Goal: Use online tool/utility: Utilize a website feature to perform a specific function

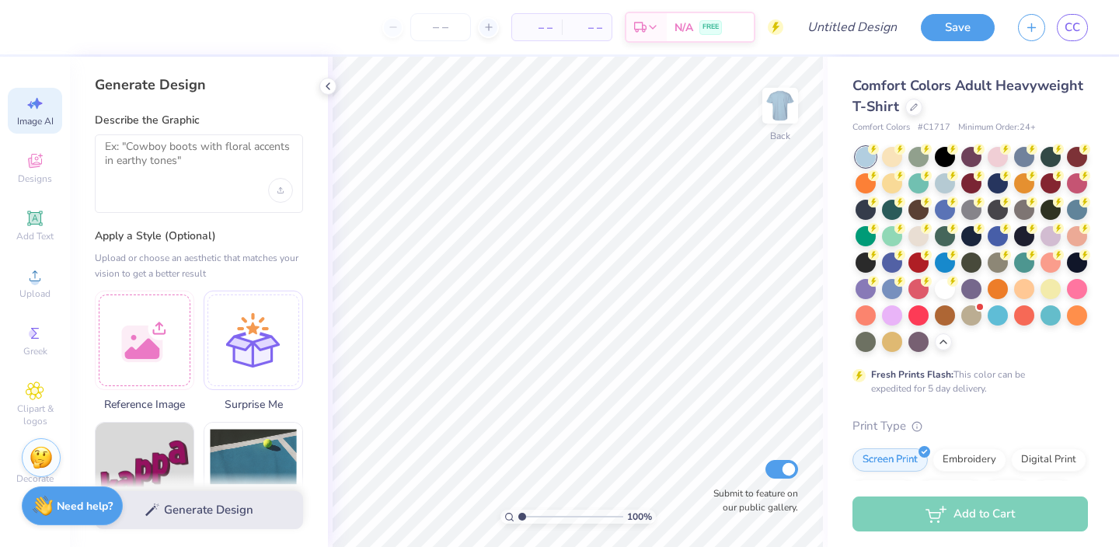
select select "4"
click at [168, 318] on div at bounding box center [144, 337] width 99 height 99
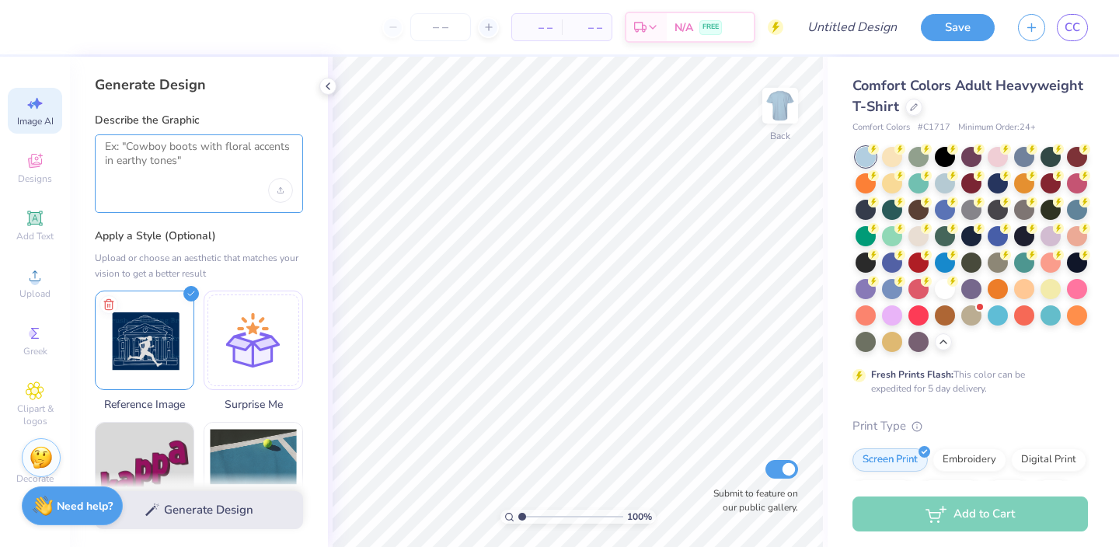
click at [156, 175] on textarea at bounding box center [199, 159] width 188 height 39
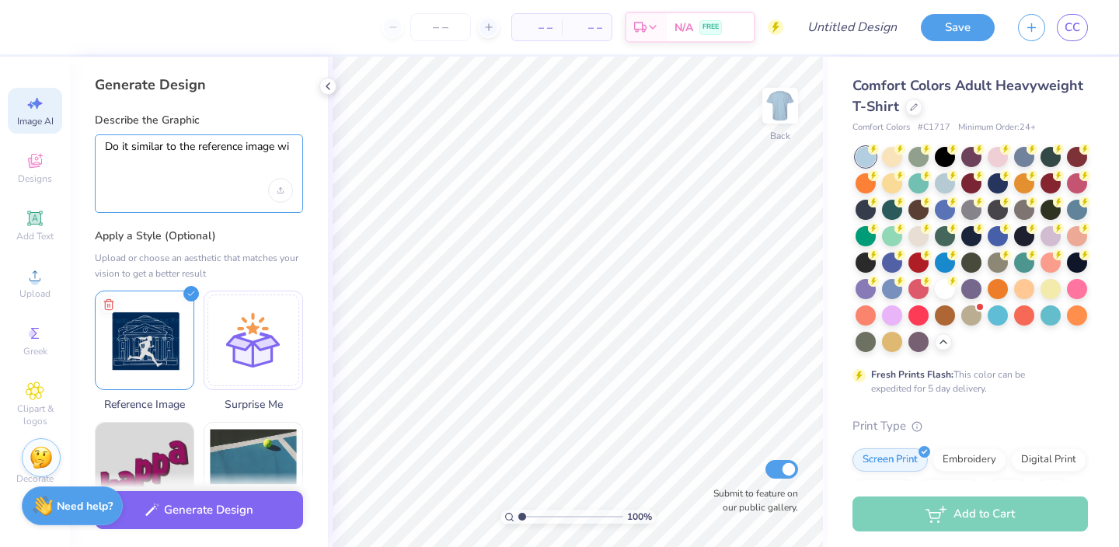
click at [137, 148] on textarea "Do it similar to the reference image wi" at bounding box center [199, 159] width 188 height 39
click at [198, 147] on textarea "Do it the same as to the reference image wi" at bounding box center [199, 159] width 188 height 39
click at [113, 141] on textarea "Do it the same as the reference image wi" at bounding box center [199, 159] width 188 height 39
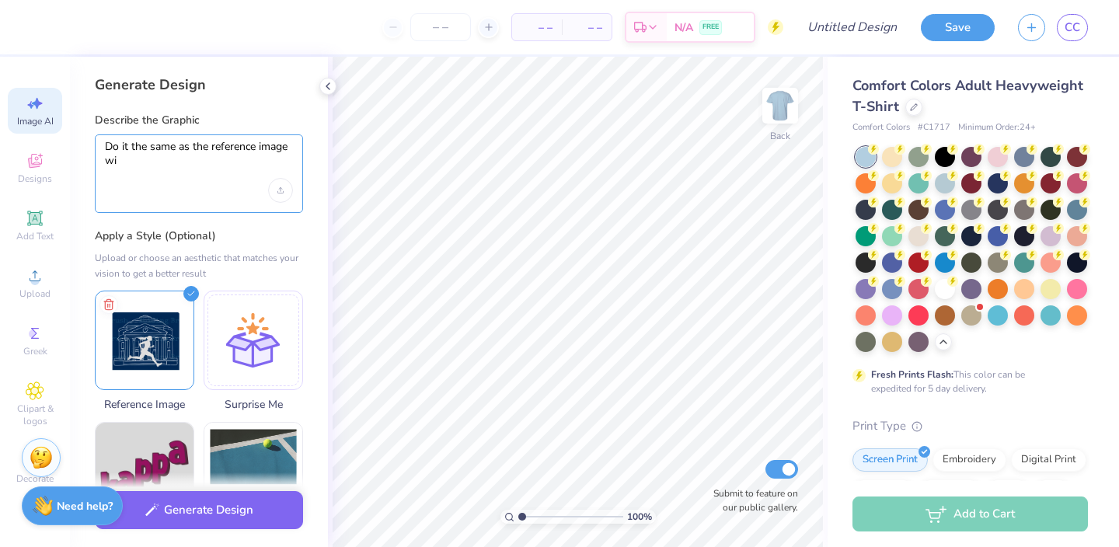
click at [113, 141] on textarea "Do it the same as the reference image wi" at bounding box center [199, 159] width 188 height 39
click at [192, 160] on textarea "Make it the same as the reference image wi" at bounding box center [199, 159] width 188 height 39
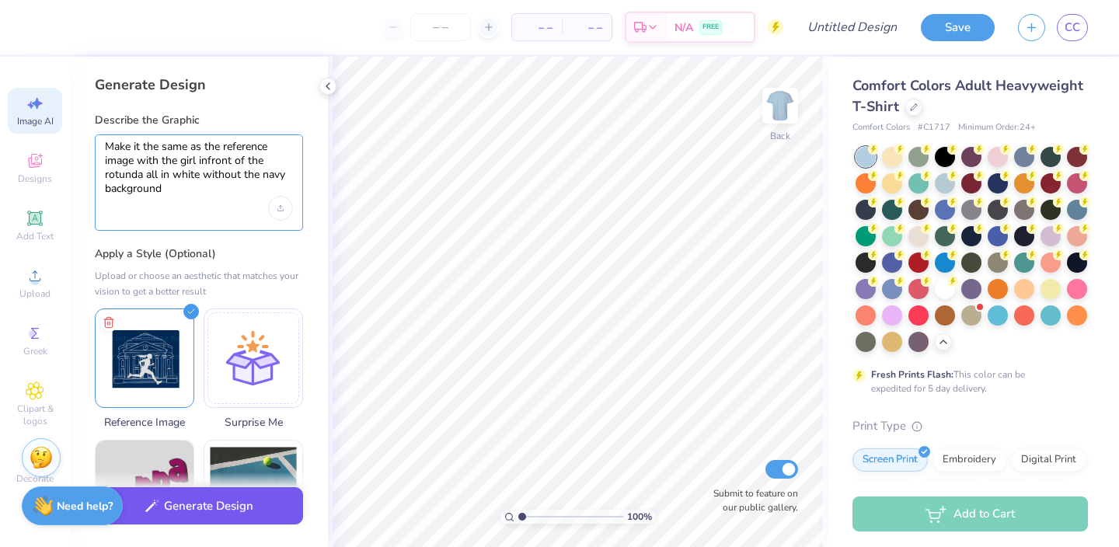
type textarea "Make it the same as the reference image with the girl infront of the rotunda al…"
click at [219, 502] on button "Generate Design" at bounding box center [199, 506] width 208 height 38
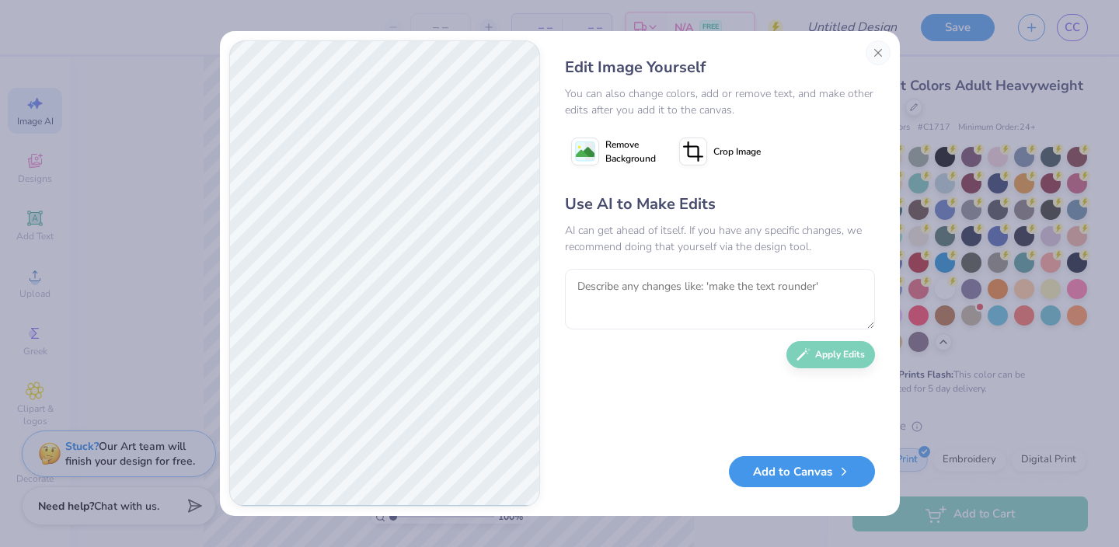
click at [776, 480] on button "Add to Canvas" at bounding box center [802, 472] width 146 height 32
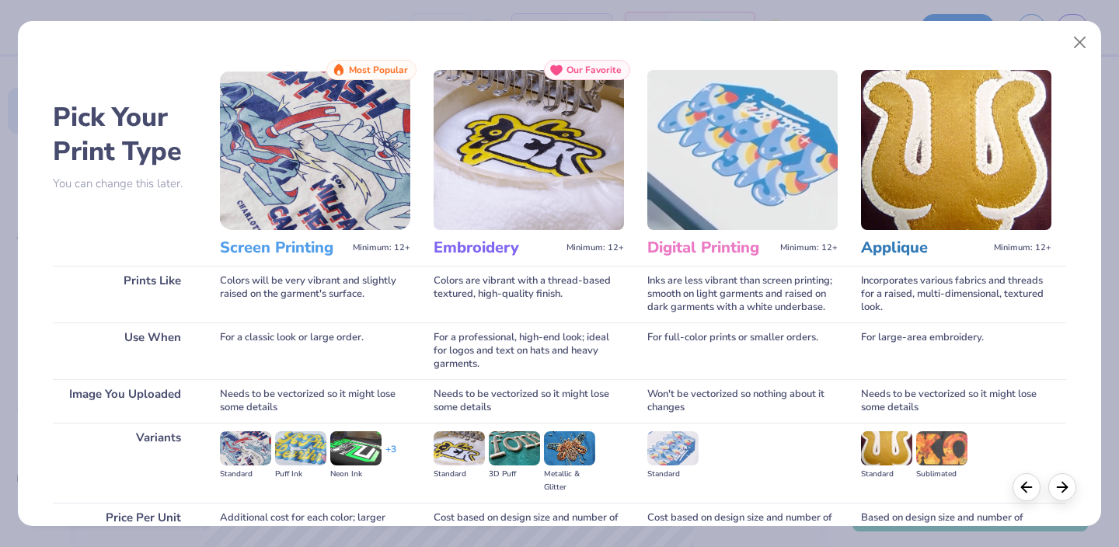
click at [309, 184] on img at bounding box center [315, 150] width 190 height 160
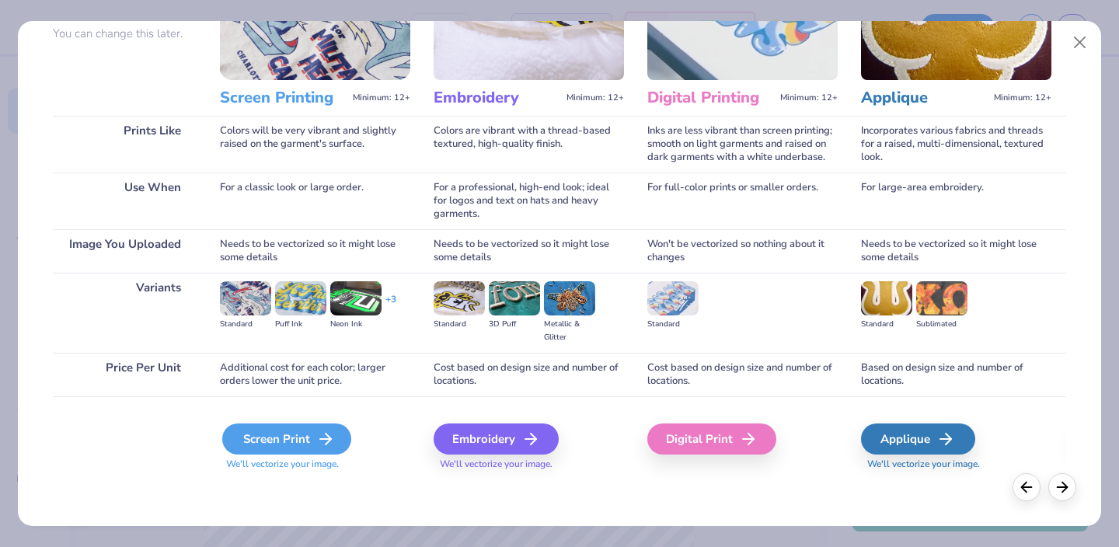
click at [290, 437] on div "Screen Print" at bounding box center [286, 439] width 129 height 31
click at [277, 440] on div "Screen Print" at bounding box center [286, 439] width 129 height 31
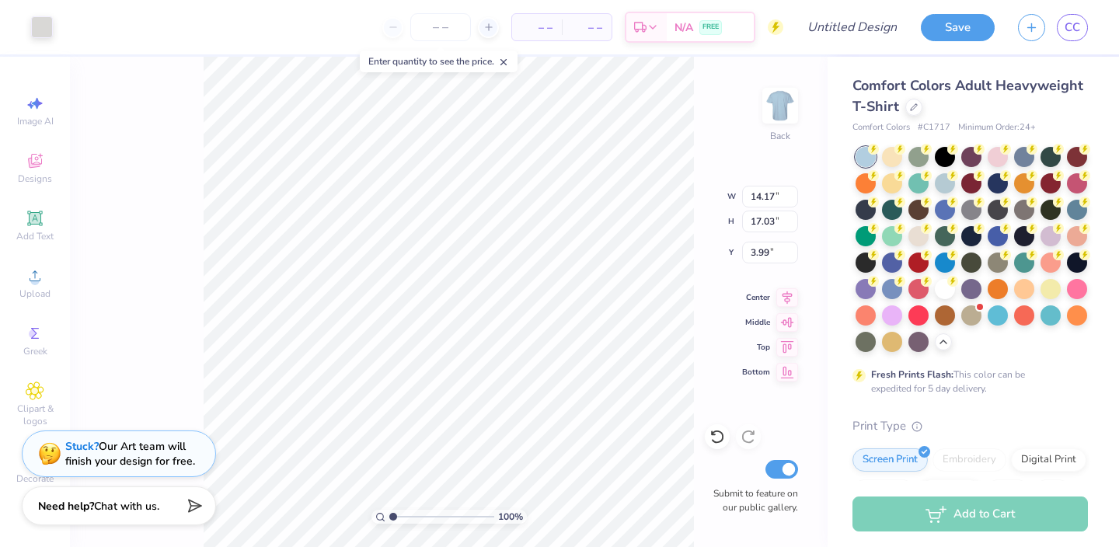
type input "10.67"
type input "12.82"
type input "3.71"
type input "8.83"
type input "10.60"
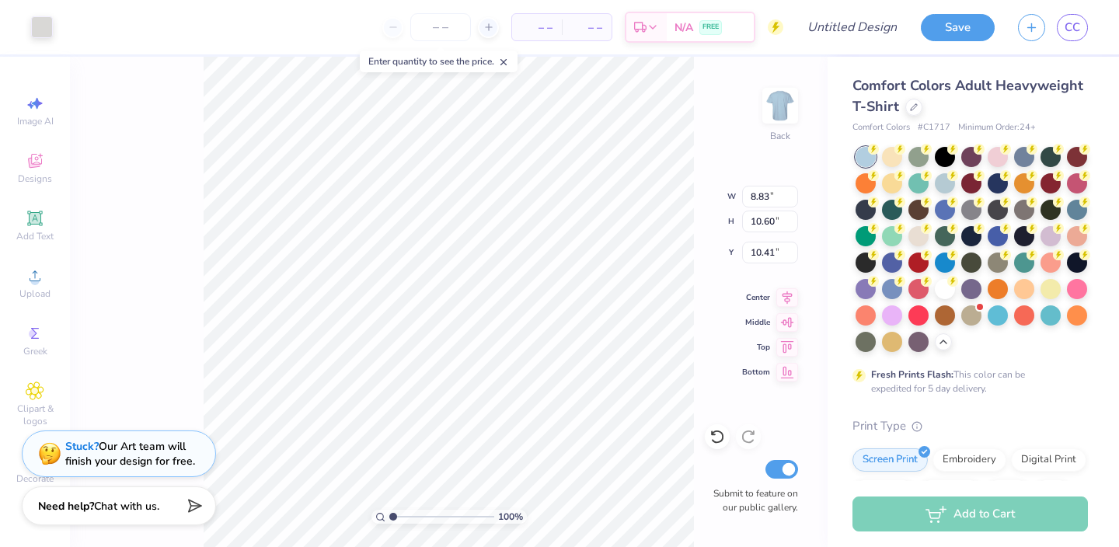
type input "1.90"
type input "5.57"
type input "6.69"
type input "2.60"
click at [43, 32] on div at bounding box center [42, 26] width 22 height 22
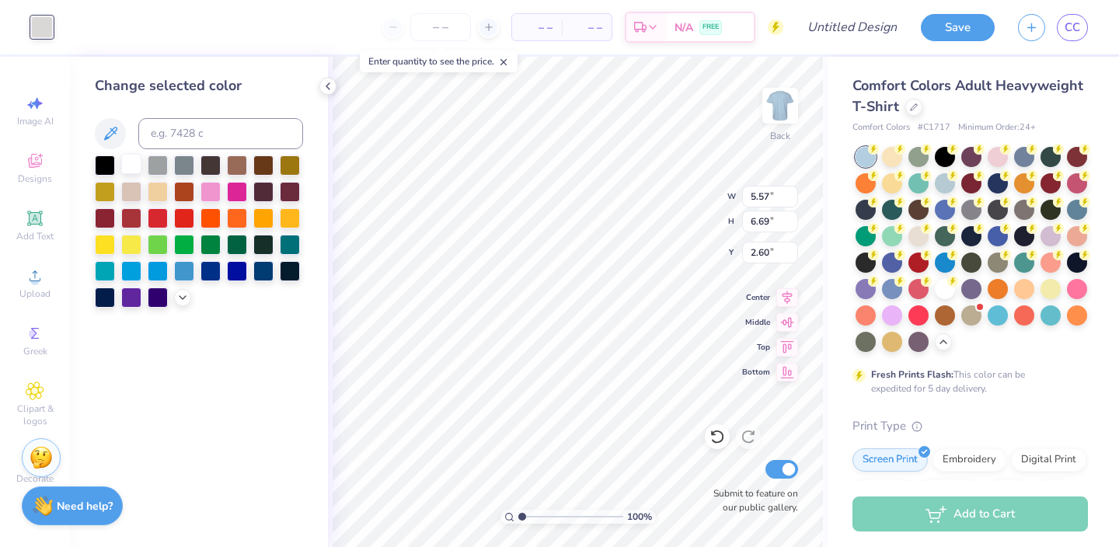
click at [133, 163] on div at bounding box center [131, 164] width 20 height 20
click at [61, 15] on div at bounding box center [70, 26] width 22 height 22
click at [132, 162] on div at bounding box center [131, 164] width 20 height 20
click at [71, 32] on div at bounding box center [70, 26] width 22 height 22
click at [128, 164] on div at bounding box center [131, 164] width 20 height 20
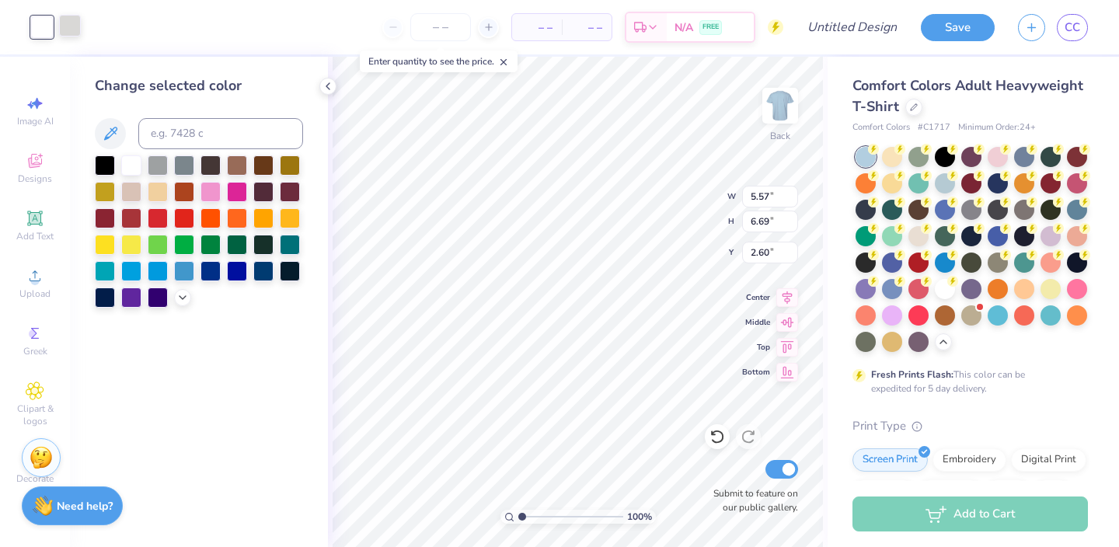
click at [69, 30] on div at bounding box center [70, 26] width 22 height 22
click at [131, 166] on div at bounding box center [131, 164] width 20 height 20
click at [70, 26] on div at bounding box center [70, 26] width 22 height 22
click at [70, 26] on div at bounding box center [70, 27] width 22 height 22
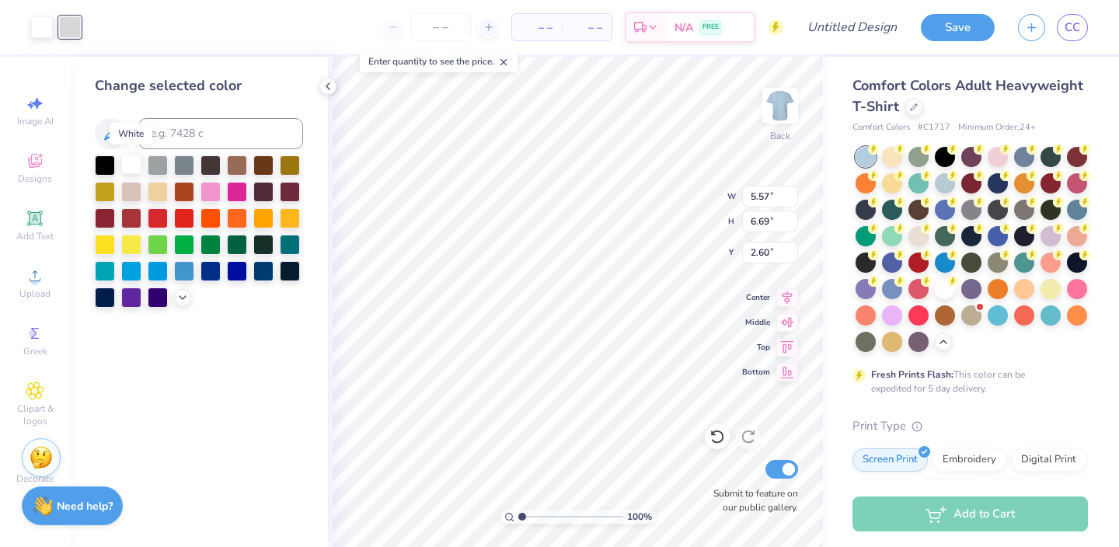
click at [130, 167] on div at bounding box center [131, 164] width 20 height 20
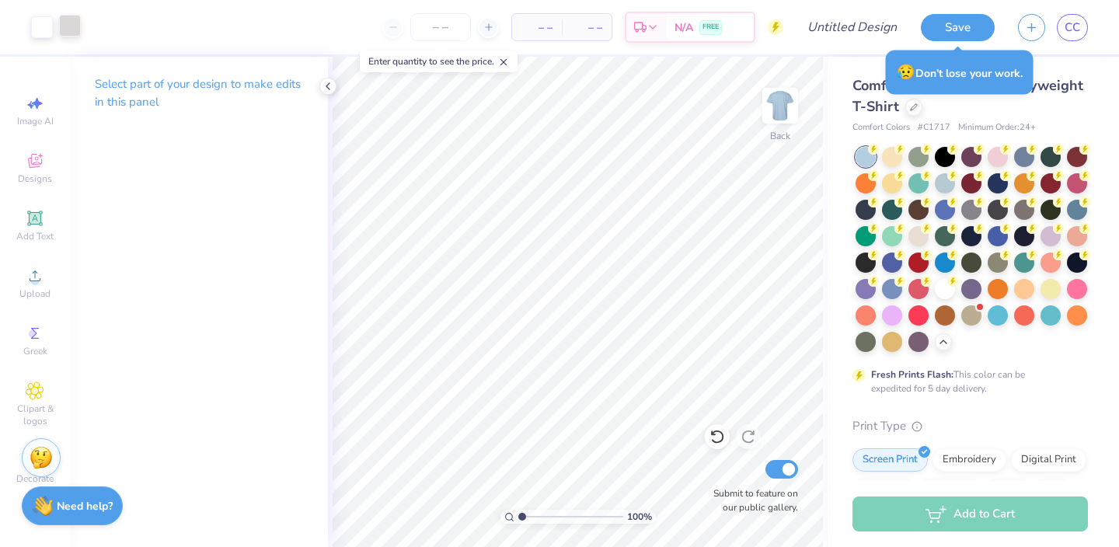
click at [63, 19] on div at bounding box center [70, 26] width 22 height 22
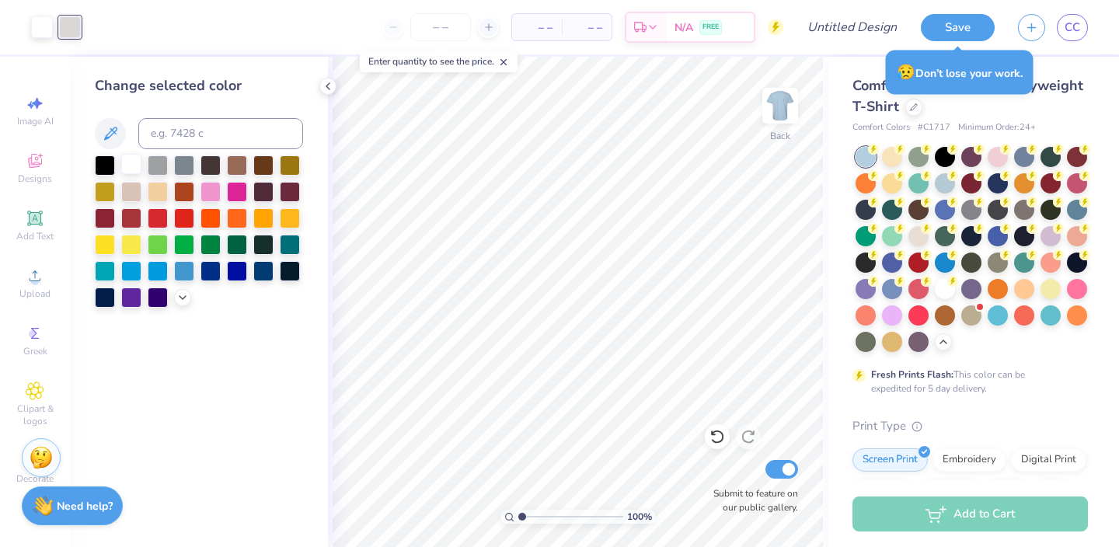
click at [131, 160] on div at bounding box center [131, 164] width 20 height 20
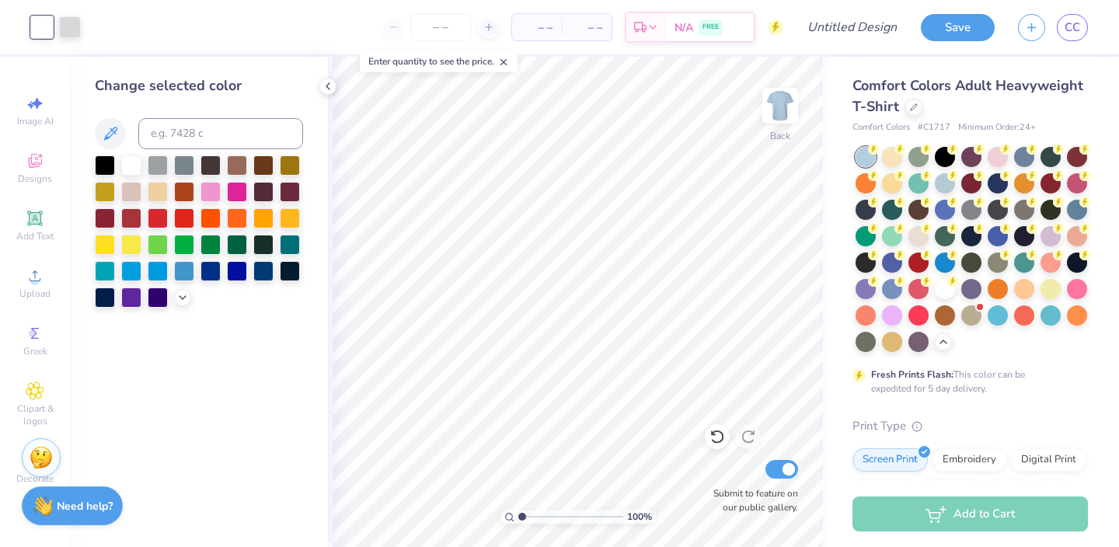
click at [502, 64] on icon at bounding box center [503, 62] width 11 height 11
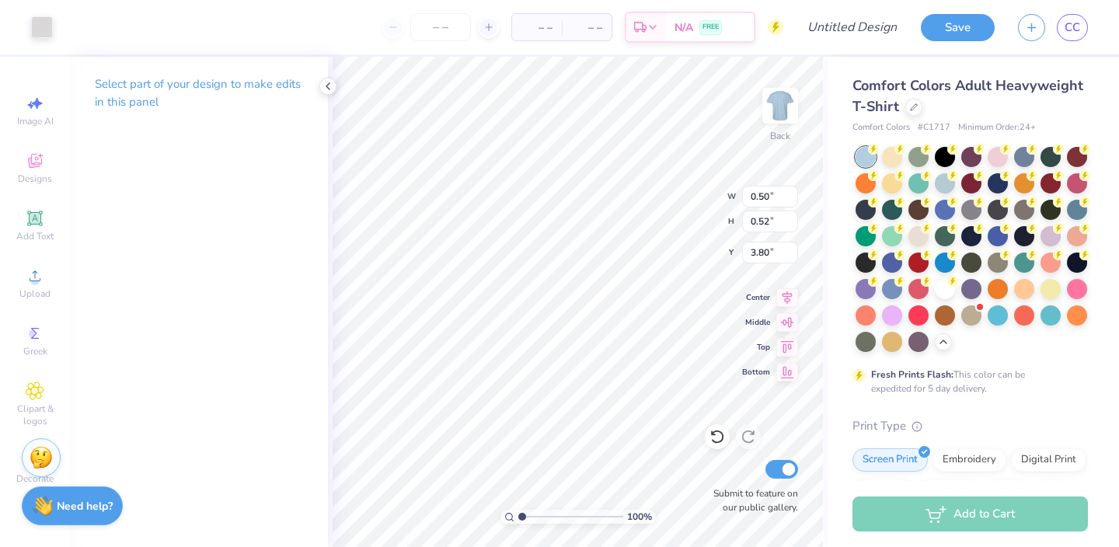
type input "5.31"
type input "3.75"
type input "3.37"
click at [42, 23] on div at bounding box center [42, 26] width 22 height 22
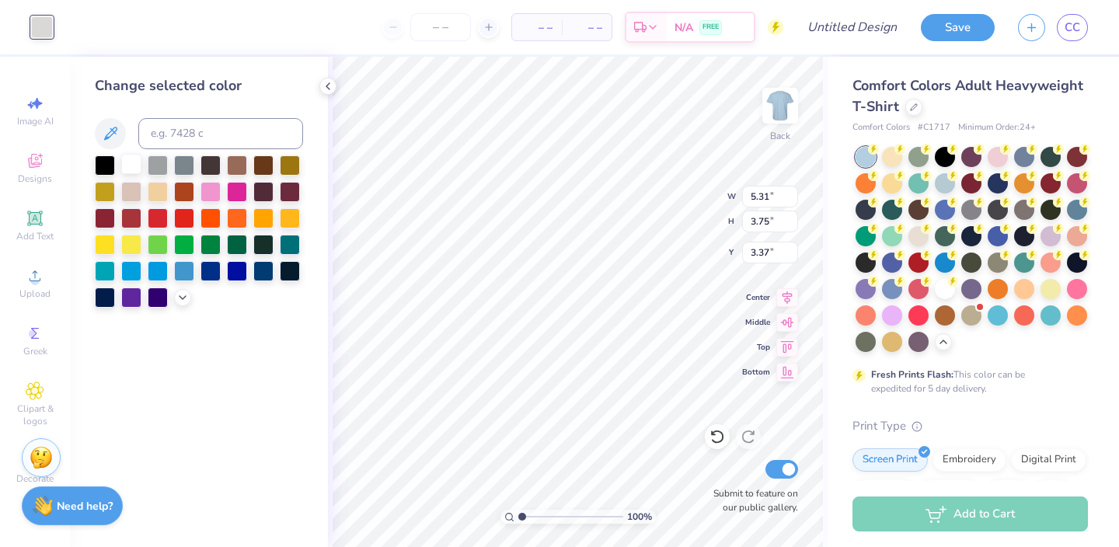
click at [138, 164] on div at bounding box center [131, 164] width 20 height 20
click at [135, 169] on div at bounding box center [131, 164] width 20 height 20
click at [165, 167] on div at bounding box center [158, 164] width 20 height 20
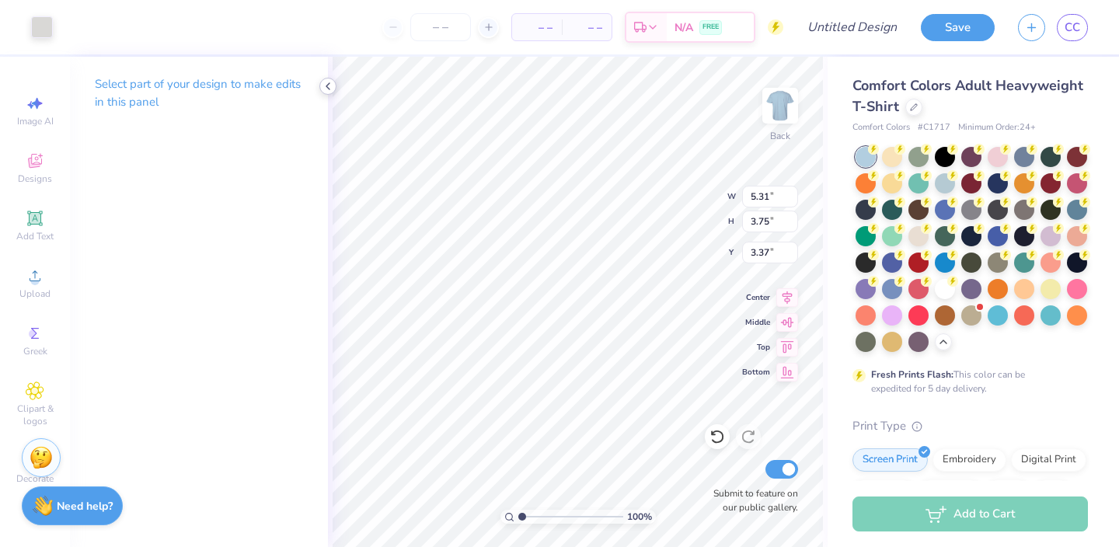
type input "3.40"
type input "0.95"
type input "2.53"
type input "5.31"
type input "3.75"
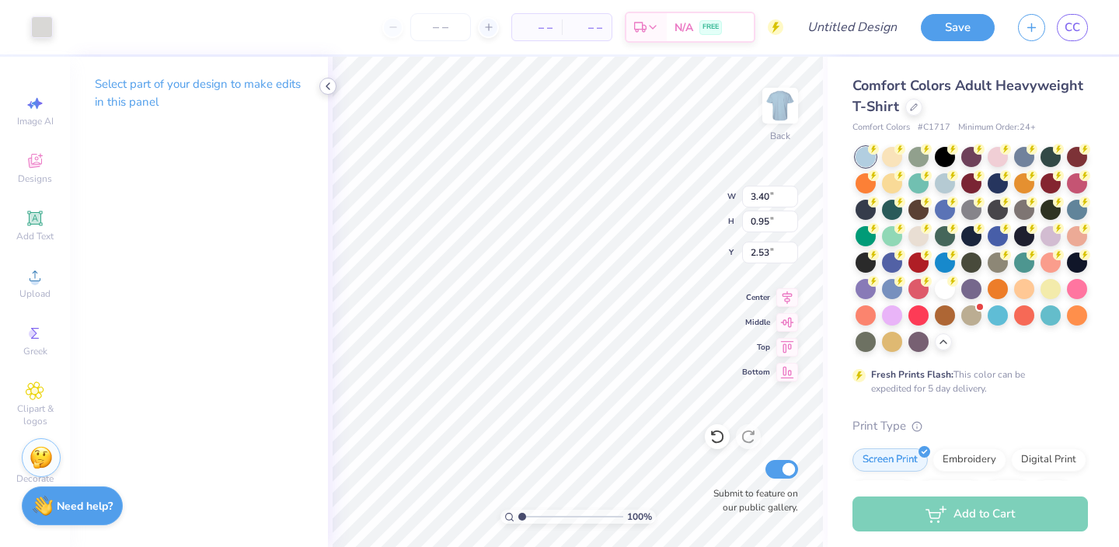
type input "3.37"
click at [49, 26] on div at bounding box center [42, 26] width 22 height 22
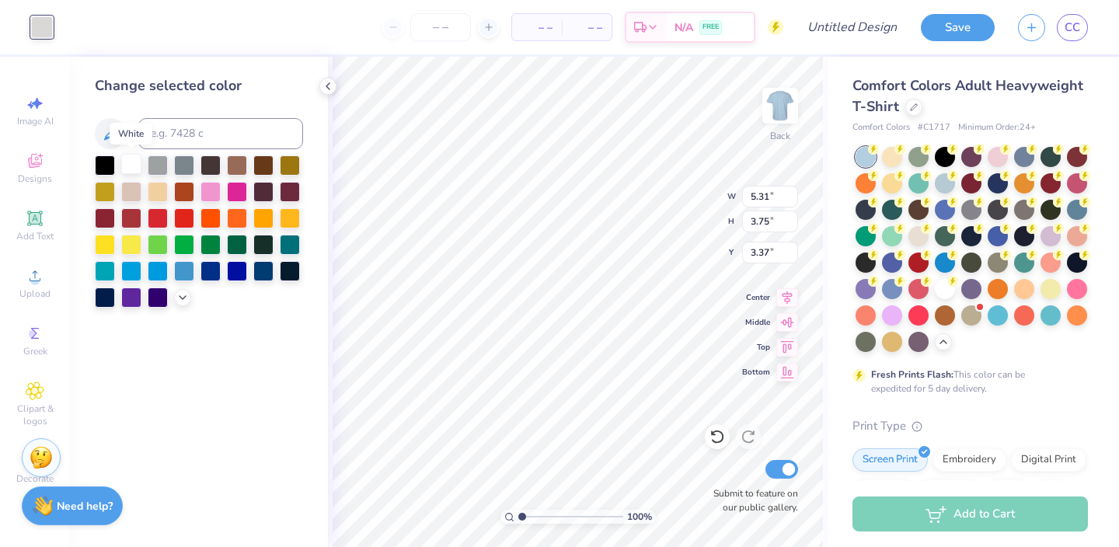
click at [133, 167] on div at bounding box center [131, 164] width 20 height 20
click at [129, 241] on div at bounding box center [131, 243] width 20 height 20
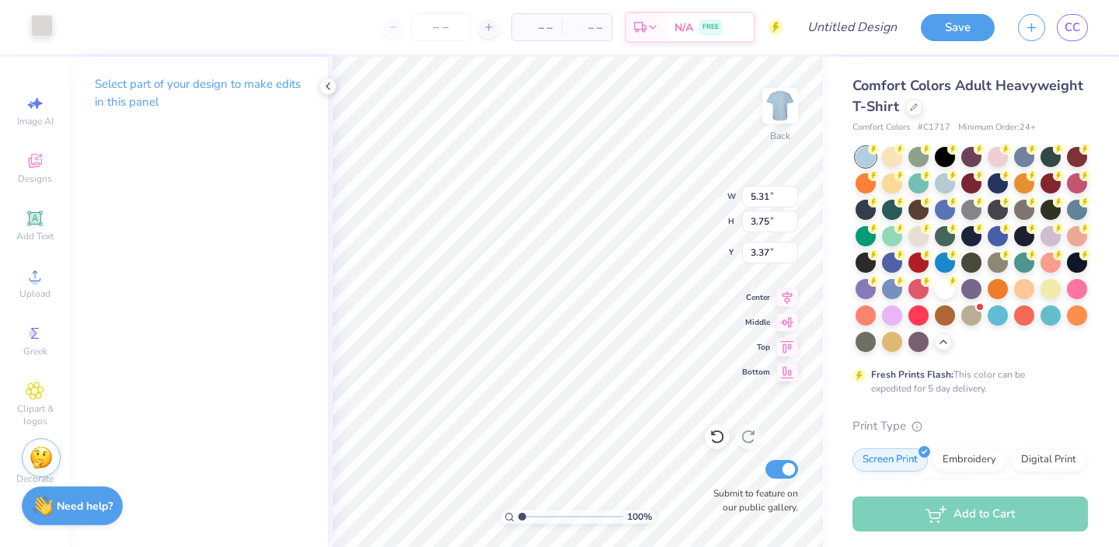
click at [38, 22] on div at bounding box center [42, 26] width 22 height 22
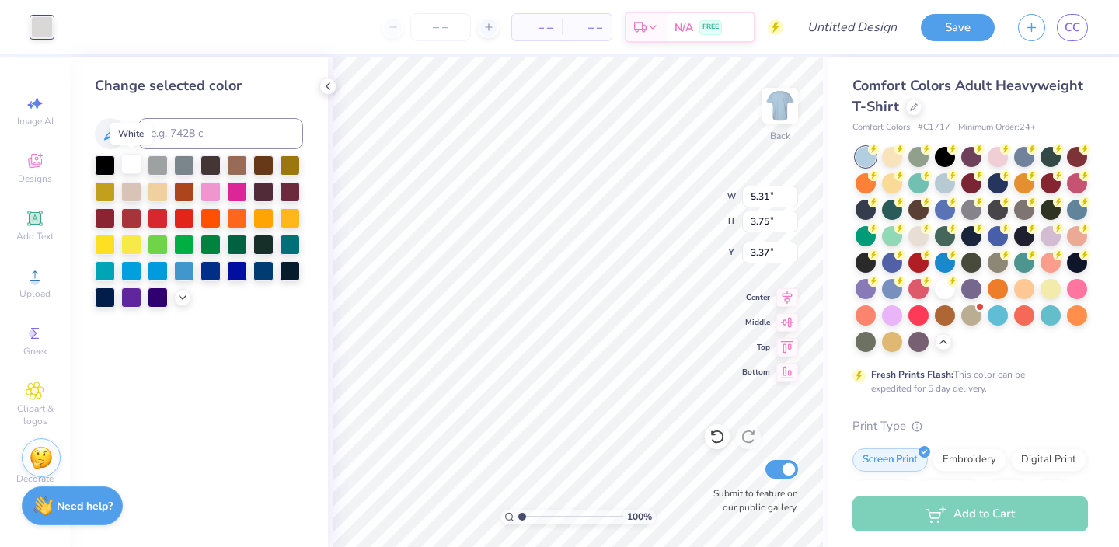
click at [134, 161] on div at bounding box center [131, 164] width 20 height 20
click at [186, 299] on icon at bounding box center [182, 296] width 12 height 12
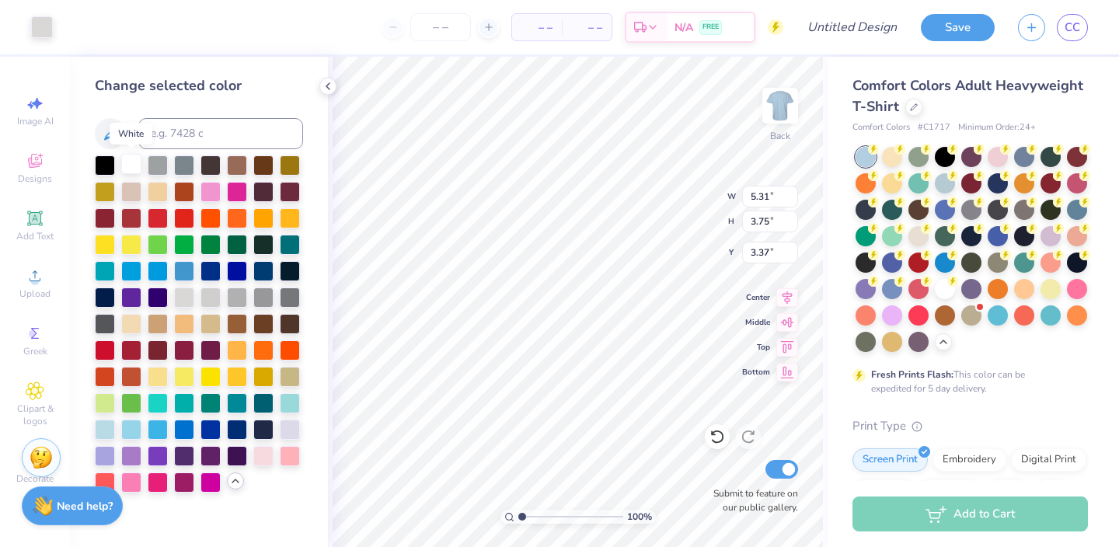
click at [135, 169] on div at bounding box center [131, 164] width 20 height 20
click at [136, 165] on div at bounding box center [131, 164] width 20 height 20
click at [137, 167] on div at bounding box center [131, 164] width 20 height 20
click at [127, 162] on div at bounding box center [131, 164] width 20 height 20
click at [133, 170] on div at bounding box center [131, 164] width 20 height 20
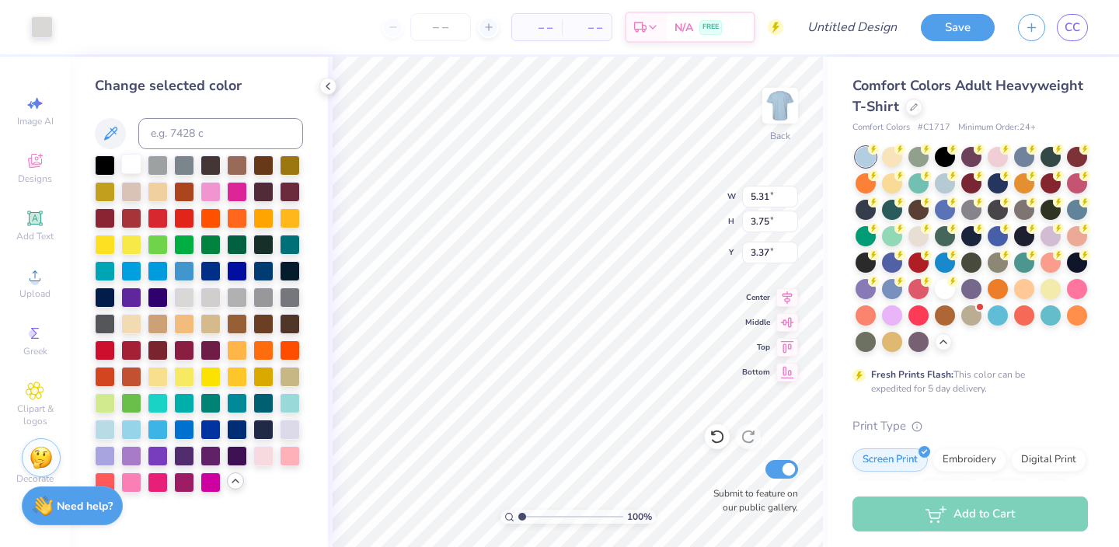
click at [137, 164] on div at bounding box center [131, 164] width 20 height 20
click at [127, 164] on div at bounding box center [131, 164] width 20 height 20
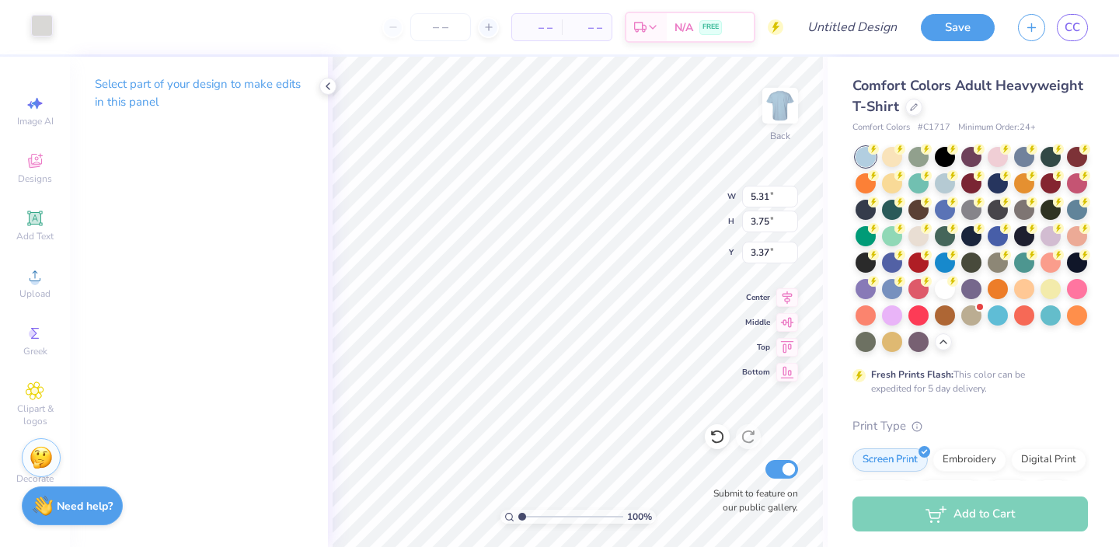
click at [51, 23] on div at bounding box center [42, 26] width 22 height 22
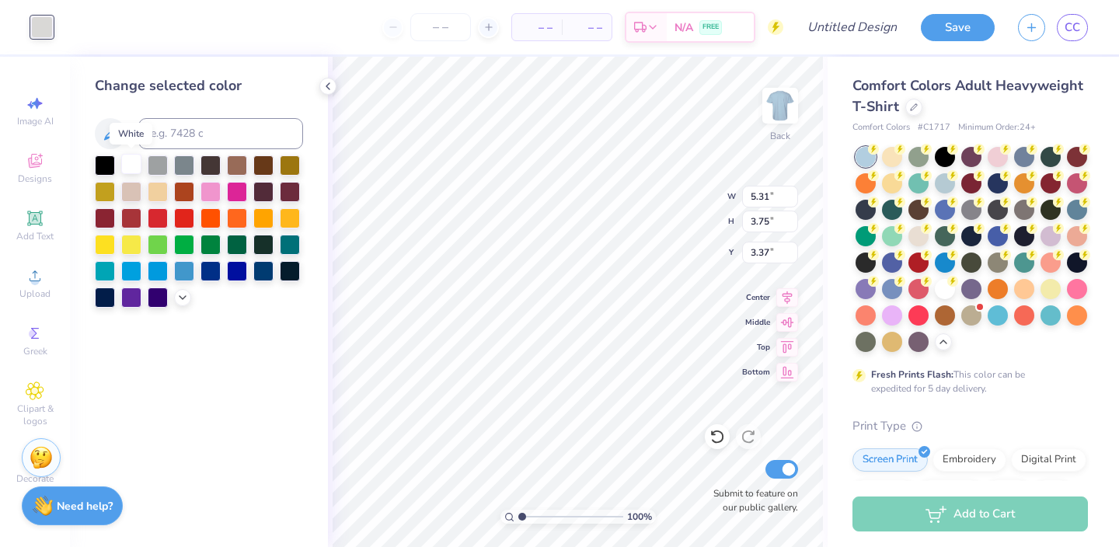
click at [129, 166] on div at bounding box center [131, 164] width 20 height 20
click at [124, 163] on div at bounding box center [131, 164] width 20 height 20
click at [131, 169] on div at bounding box center [131, 164] width 20 height 20
click at [312, 15] on div "– – Per Item – – Total Est. Delivery N/A FREE" at bounding box center [424, 27] width 719 height 54
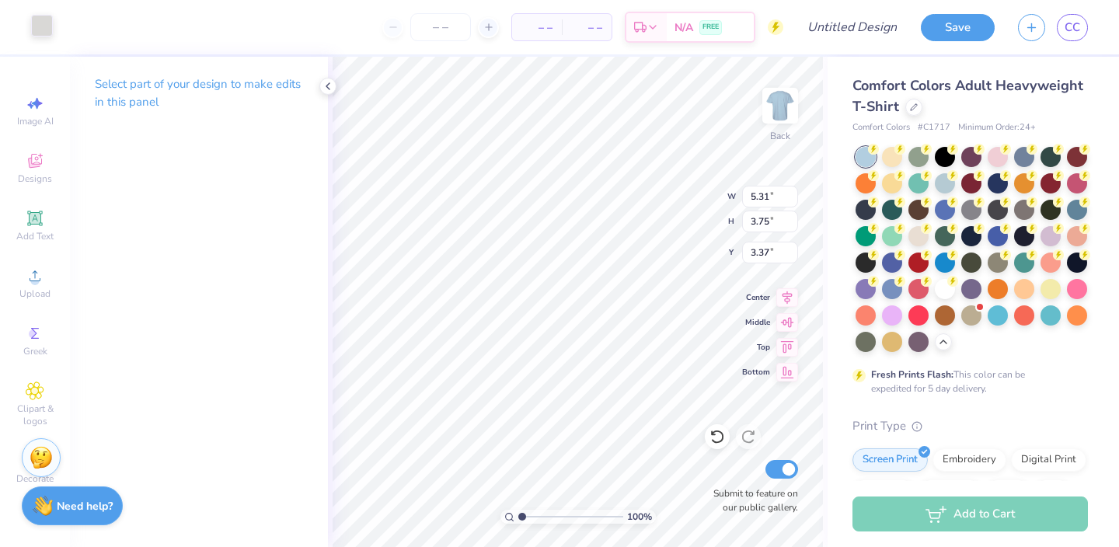
click at [42, 19] on div at bounding box center [42, 26] width 22 height 22
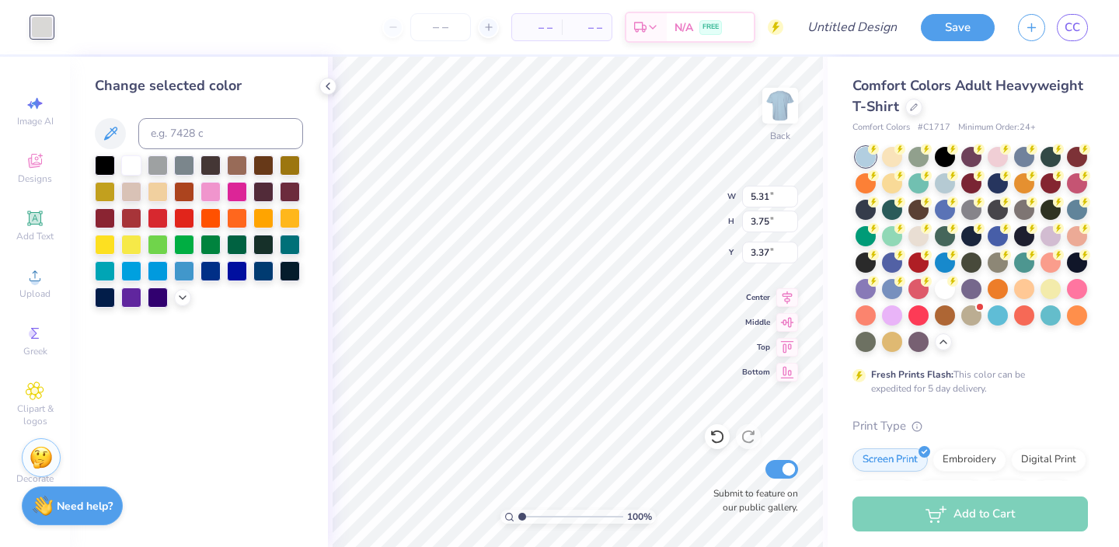
click at [118, 157] on div at bounding box center [199, 231] width 208 height 152
click at [124, 164] on div at bounding box center [131, 164] width 20 height 20
click at [131, 162] on div at bounding box center [131, 164] width 20 height 20
click at [127, 162] on div at bounding box center [131, 164] width 20 height 20
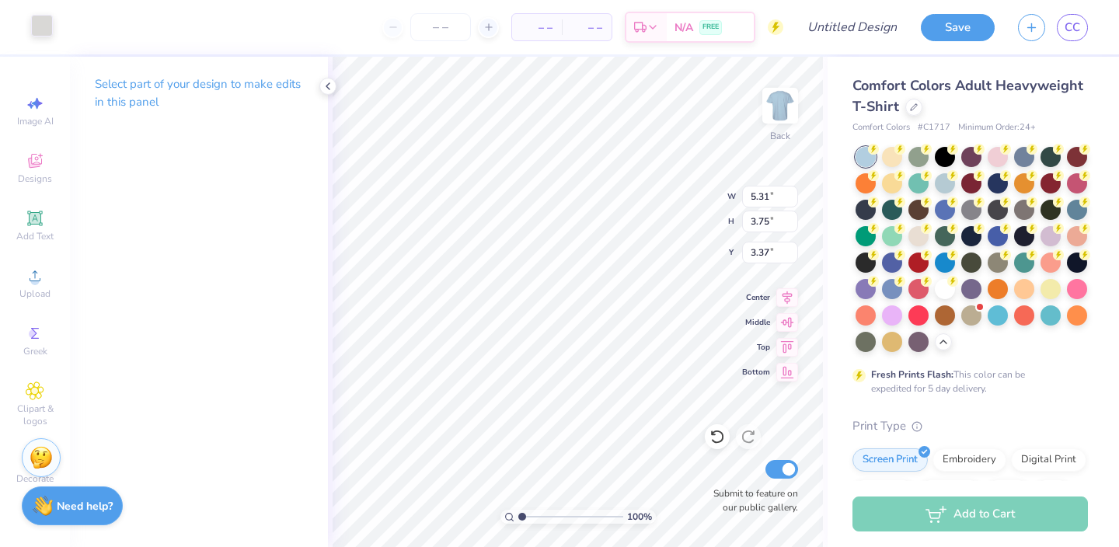
click at [41, 29] on div at bounding box center [42, 26] width 22 height 22
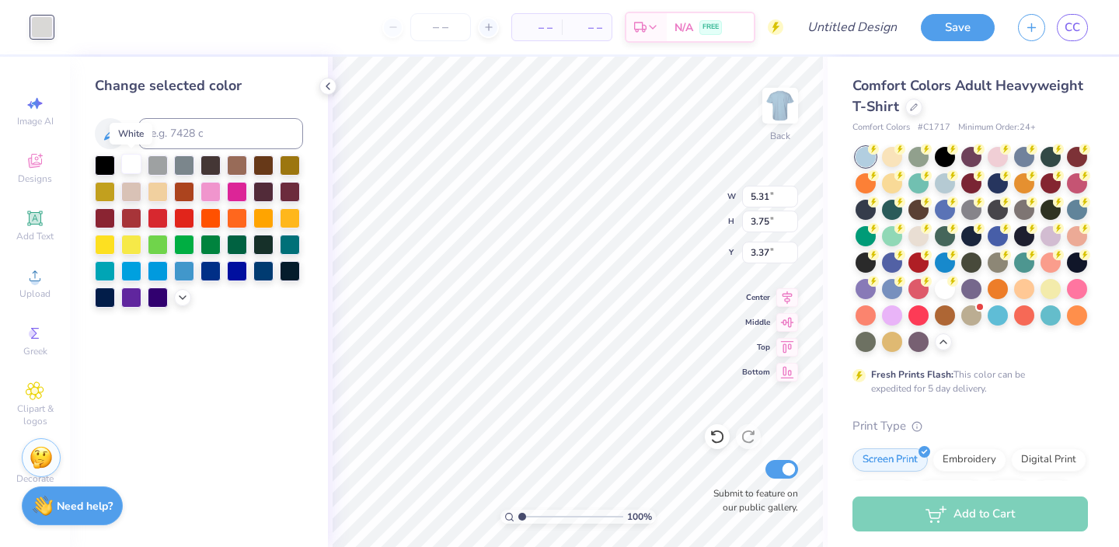
click at [132, 167] on div at bounding box center [131, 164] width 20 height 20
click at [124, 167] on div at bounding box center [131, 164] width 20 height 20
type input "0.50"
type input "0.52"
type input "3.80"
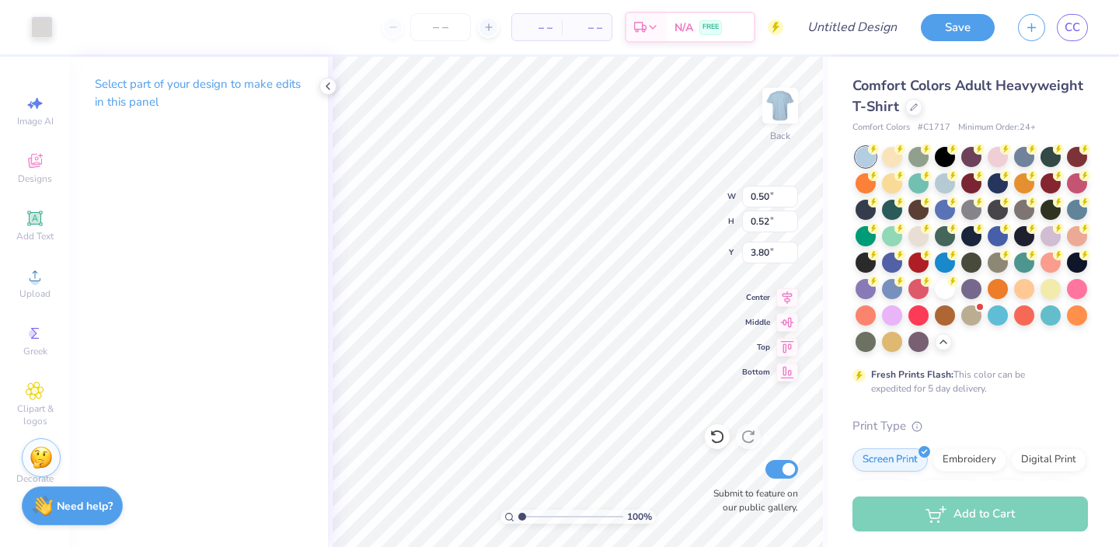
type input "5.31"
type input "3.75"
type input "3.37"
click at [20, 20] on div "Art colors" at bounding box center [26, 27] width 53 height 54
click at [37, 26] on div at bounding box center [42, 26] width 22 height 22
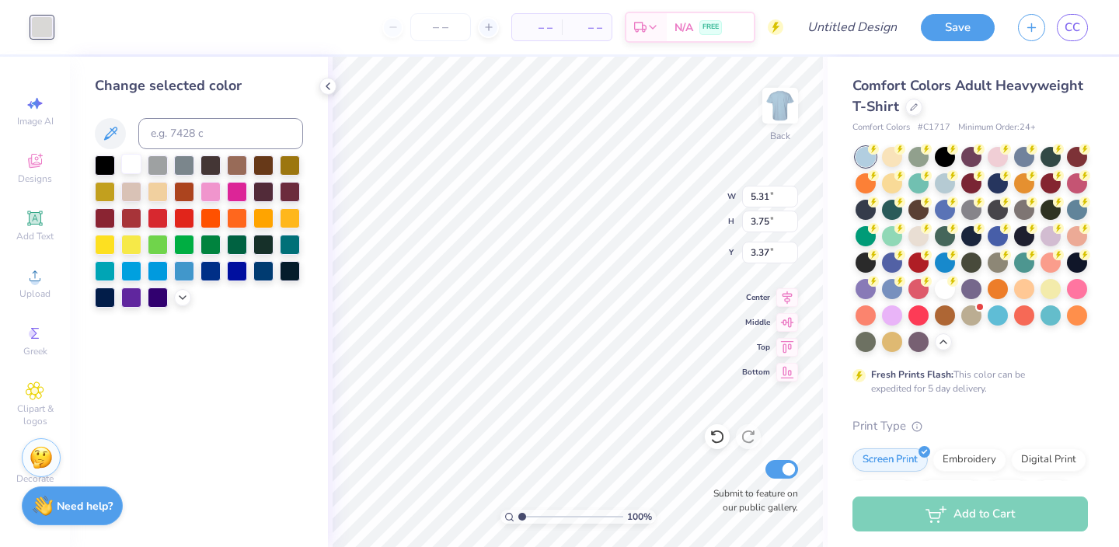
click at [131, 168] on div at bounding box center [131, 164] width 20 height 20
click at [136, 162] on div at bounding box center [131, 164] width 20 height 20
click at [179, 416] on div "Change selected color" at bounding box center [199, 302] width 258 height 490
click at [132, 163] on div at bounding box center [131, 164] width 20 height 20
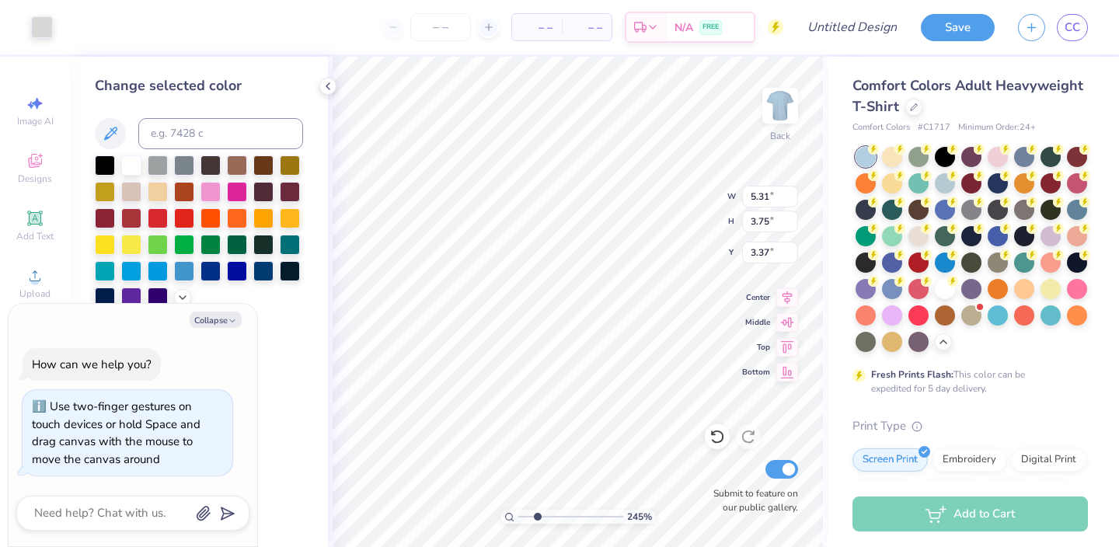
drag, startPoint x: 521, startPoint y: 516, endPoint x: 536, endPoint y: 516, distance: 14.8
type input "2.45"
click at [536, 516] on input "range" at bounding box center [570, 517] width 105 height 14
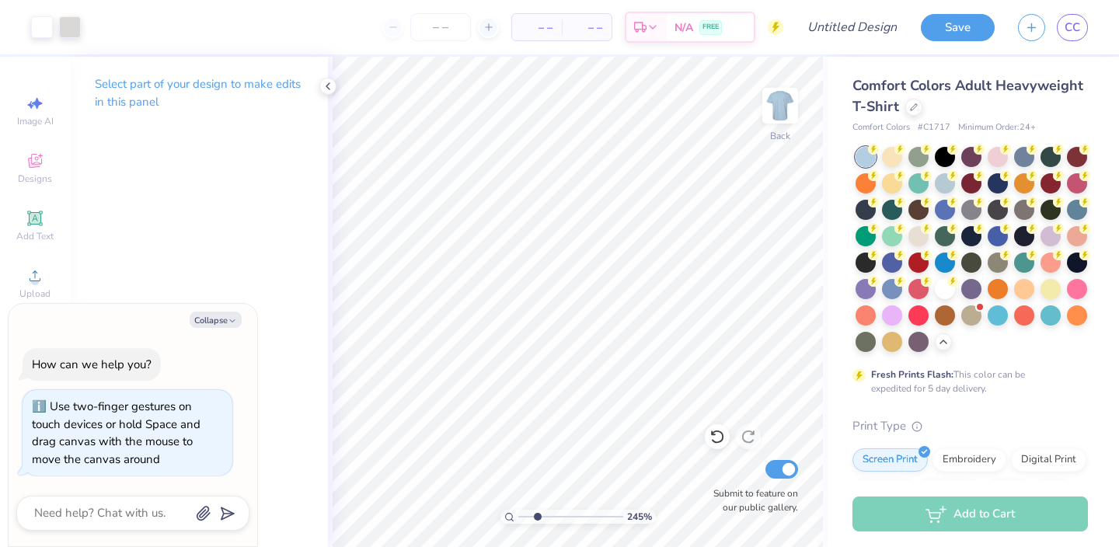
type textarea "x"
click at [217, 233] on div "Select part of your design to make edits in this panel" at bounding box center [199, 302] width 258 height 490
drag, startPoint x: 536, startPoint y: 516, endPoint x: 518, endPoint y: 517, distance: 17.9
type input "1"
click at [518, 517] on input "range" at bounding box center [570, 517] width 105 height 14
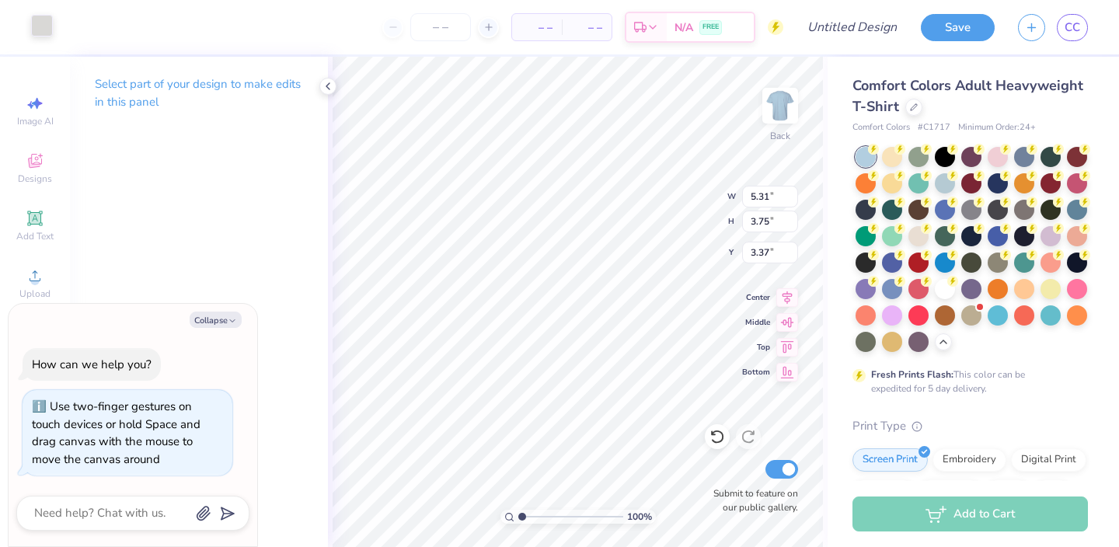
click at [38, 29] on div at bounding box center [42, 26] width 22 height 22
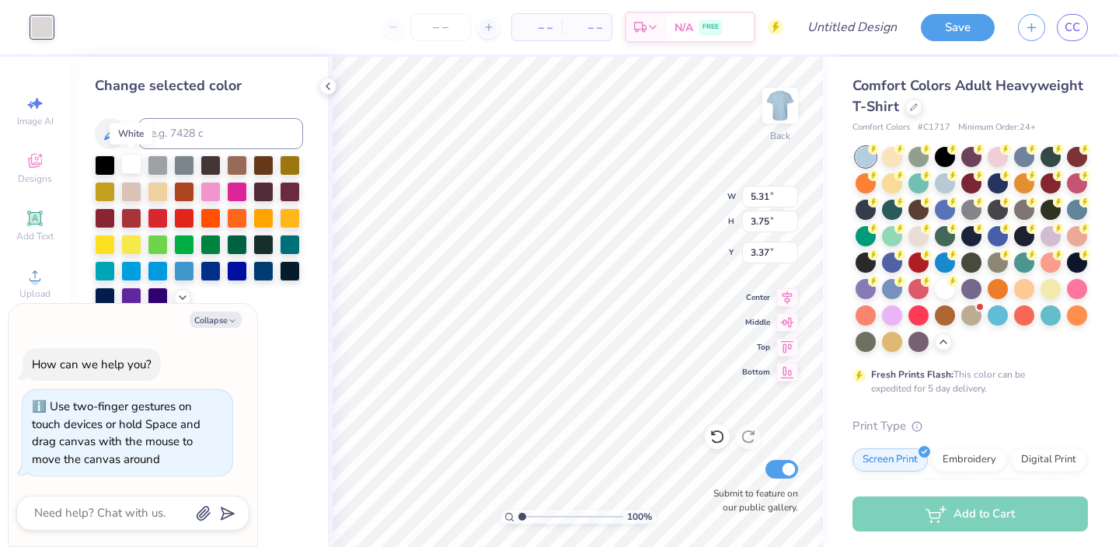
click at [133, 169] on div at bounding box center [131, 164] width 20 height 20
click at [134, 169] on div at bounding box center [131, 164] width 20 height 20
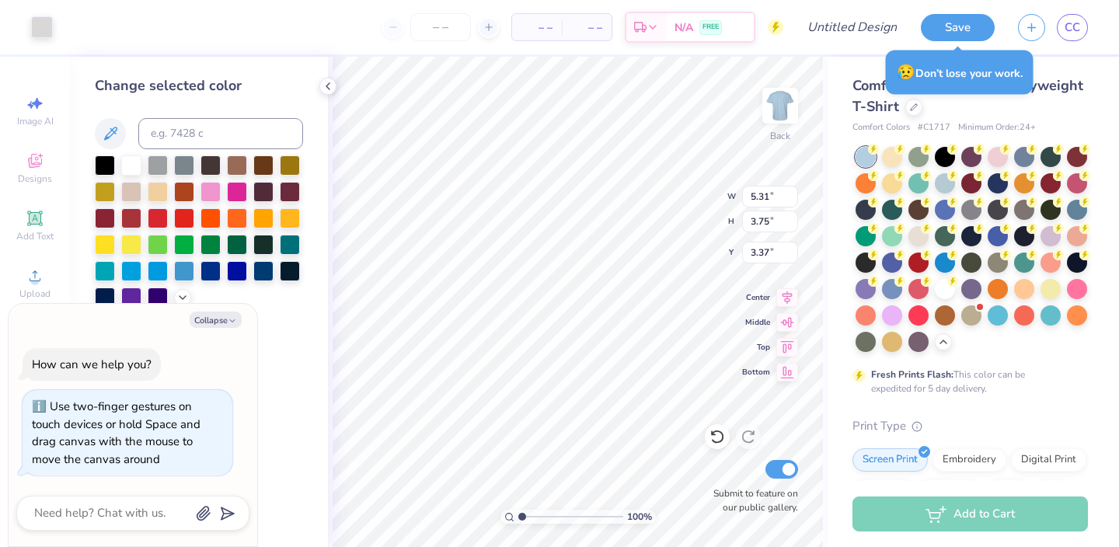
type textarea "x"
